Goal: Navigation & Orientation: Understand site structure

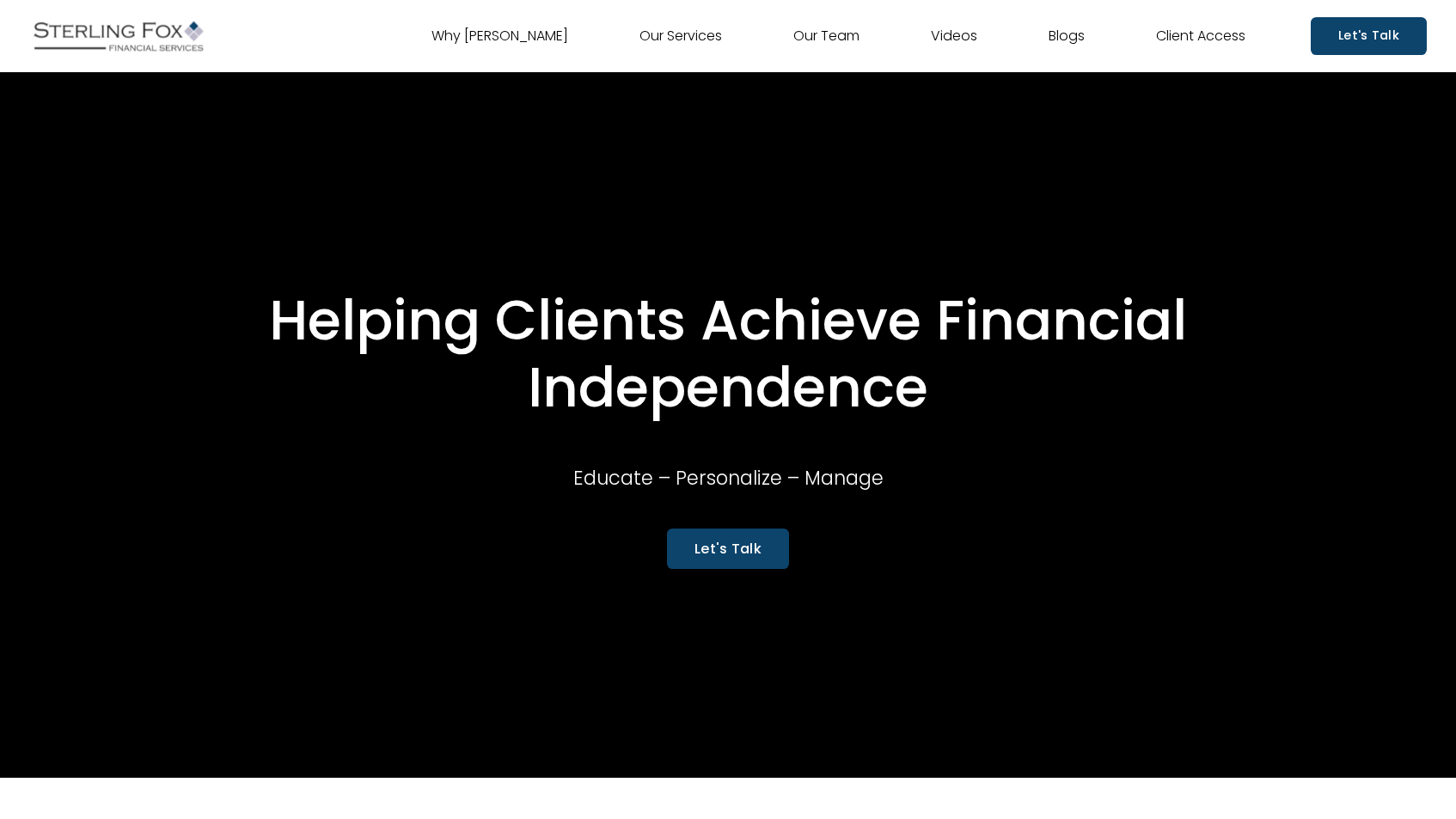
click at [701, 549] on link "Let's Talk" at bounding box center [728, 549] width 122 height 40
click at [514, 29] on link "Why [PERSON_NAME]" at bounding box center [500, 35] width 136 height 27
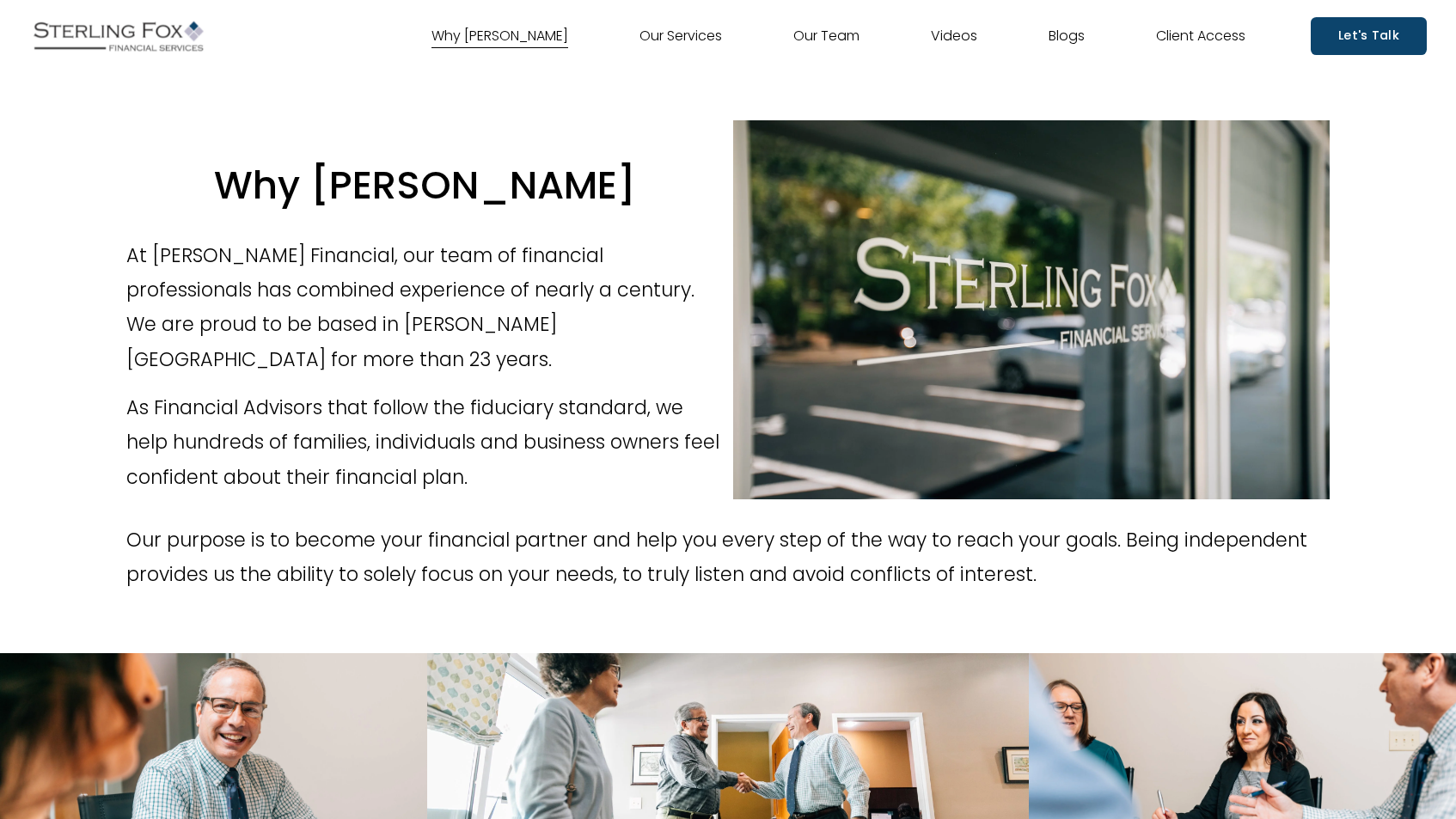
click at [692, 33] on link "Our Services" at bounding box center [681, 35] width 83 height 27
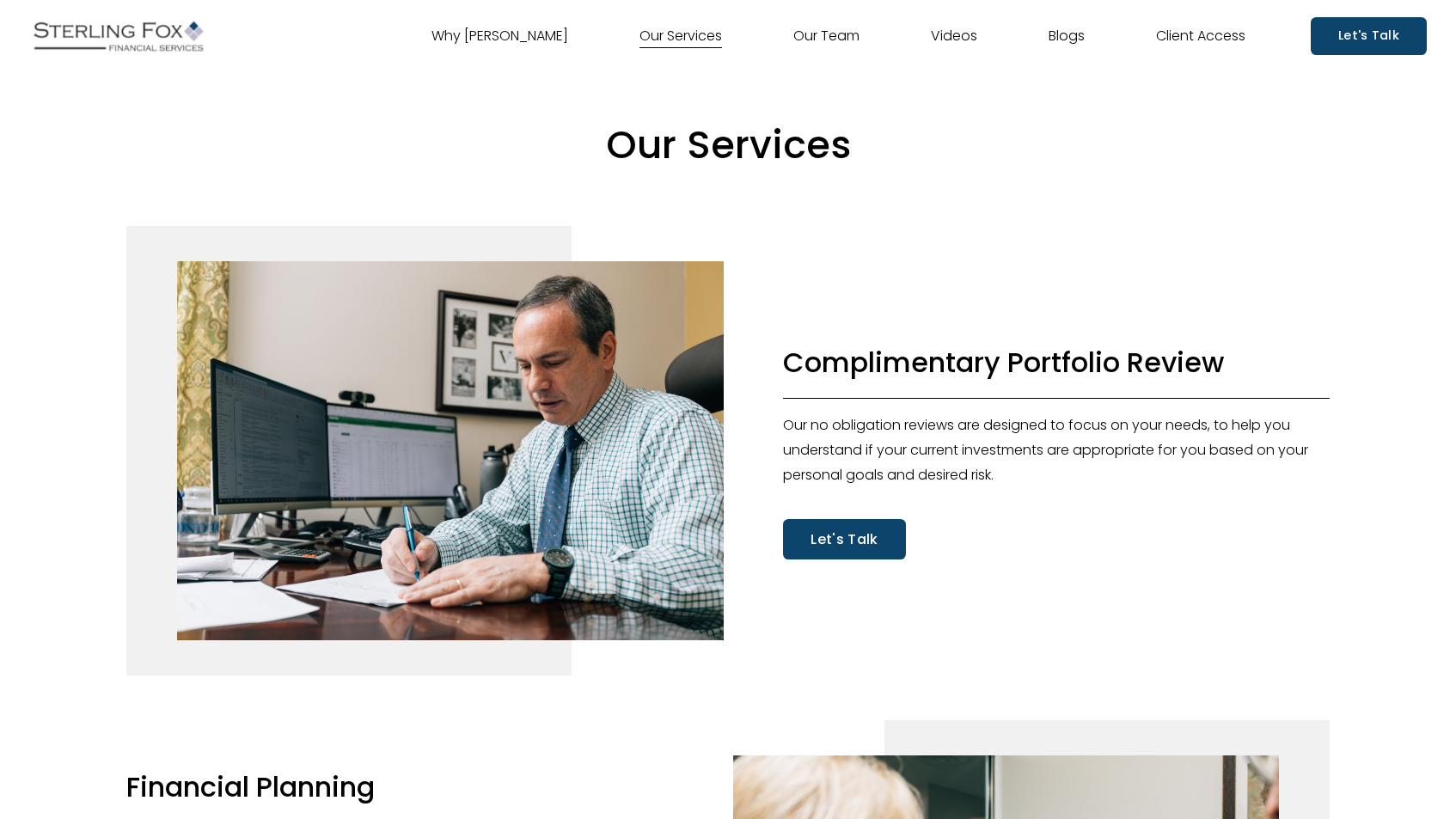
click at [814, 39] on link "Our Team" at bounding box center [826, 35] width 66 height 27
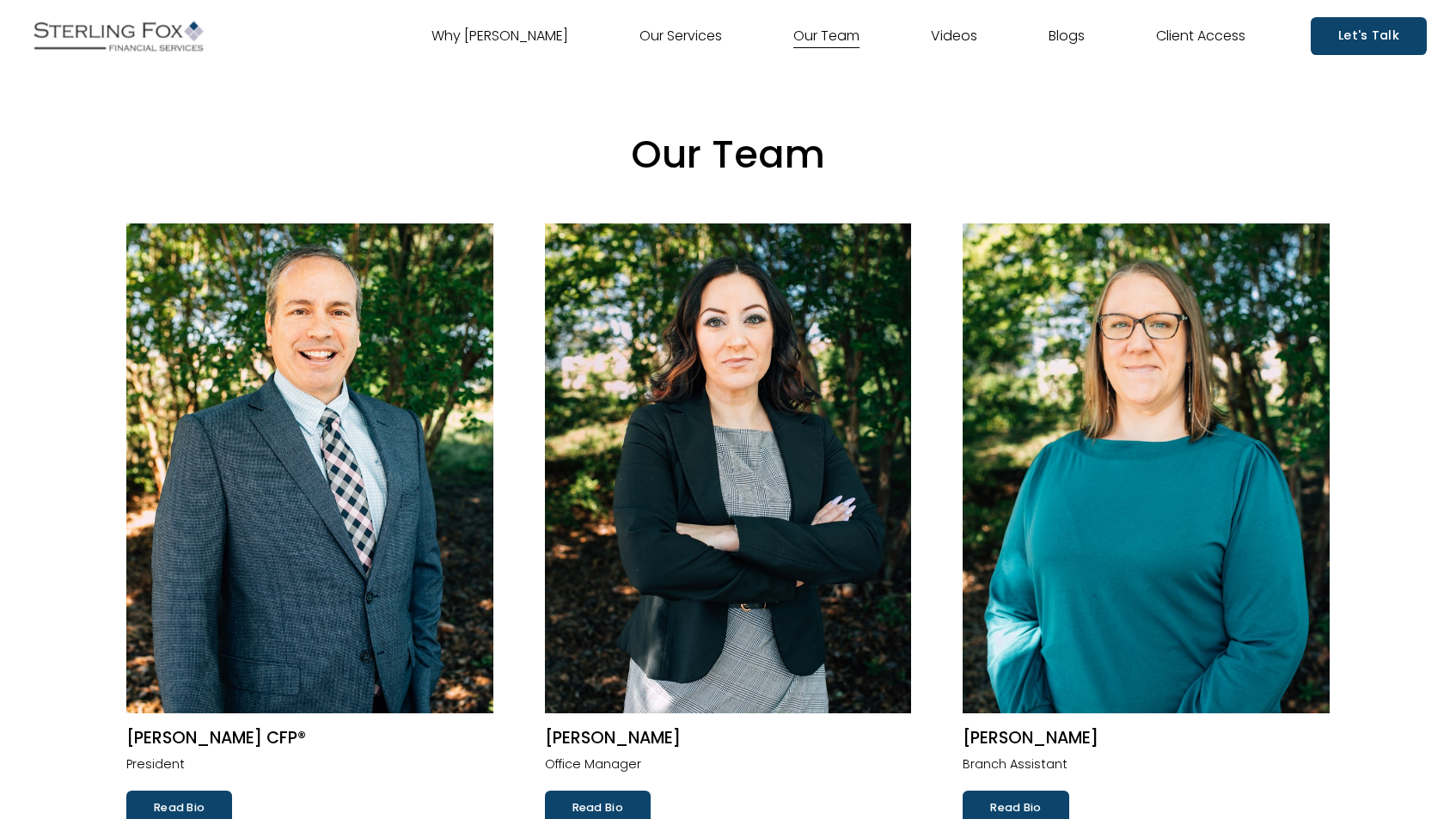
click at [954, 32] on link "Videos" at bounding box center [954, 35] width 47 height 27
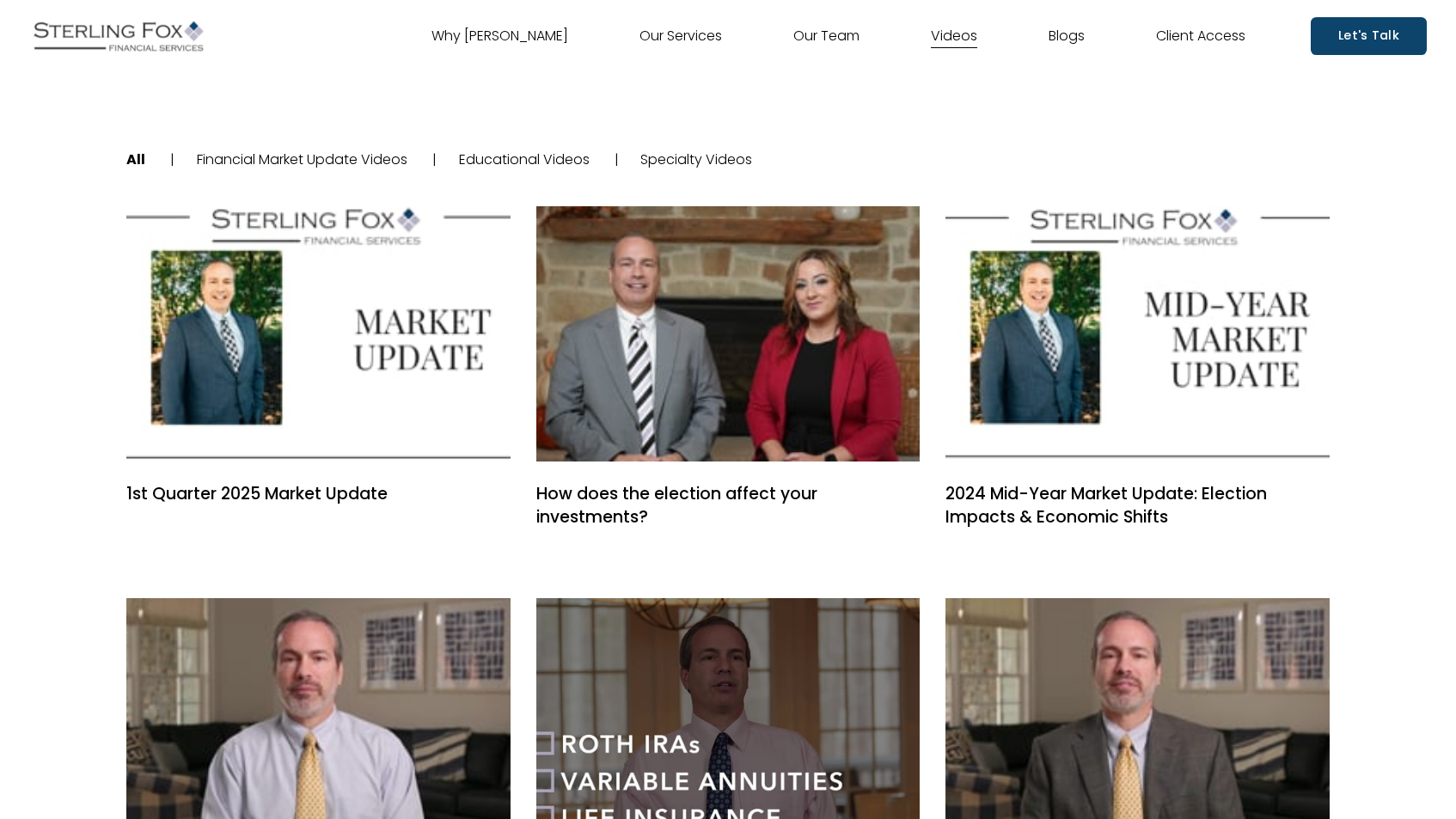
click at [1062, 40] on link "Blogs" at bounding box center [1066, 35] width 36 height 27
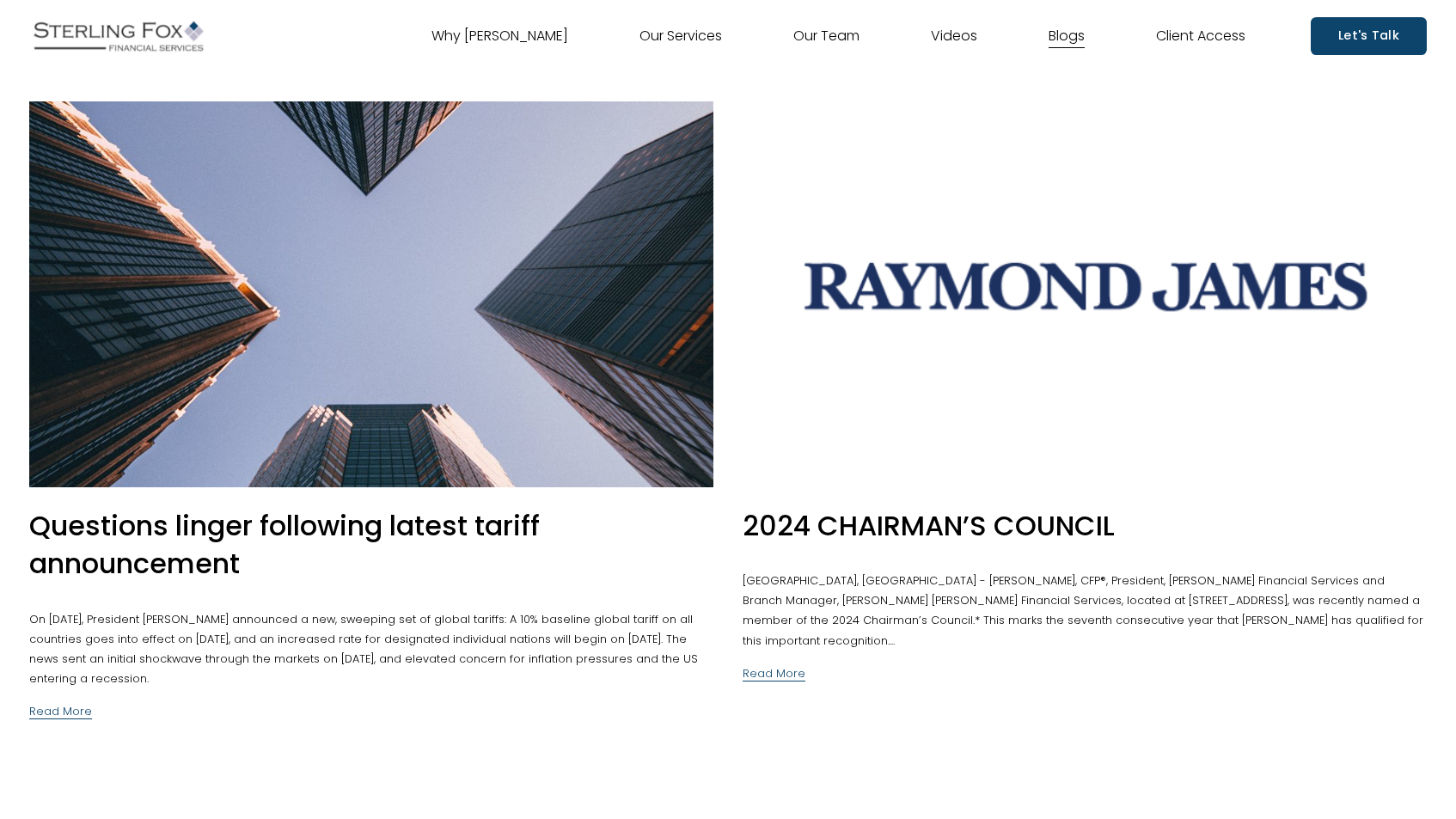
scroll to position [-41, 0]
